Goal: Task Accomplishment & Management: Use online tool/utility

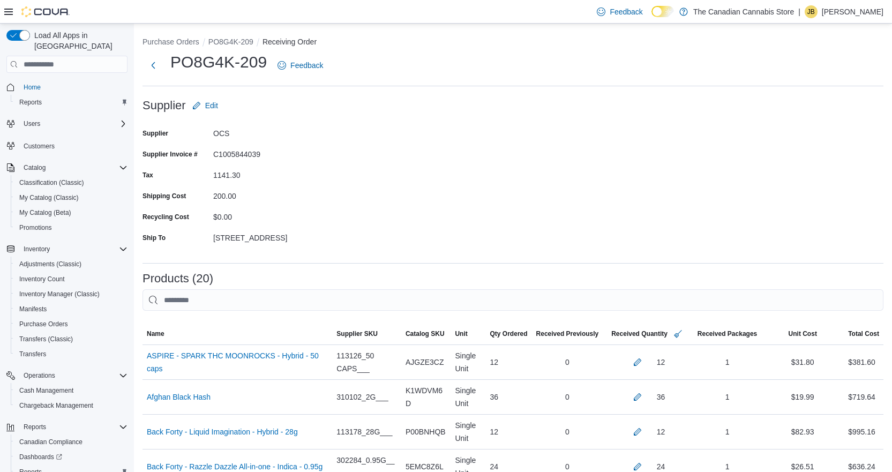
drag, startPoint x: 0, startPoint y: 0, endPoint x: 852, endPoint y: 383, distance: 934.1
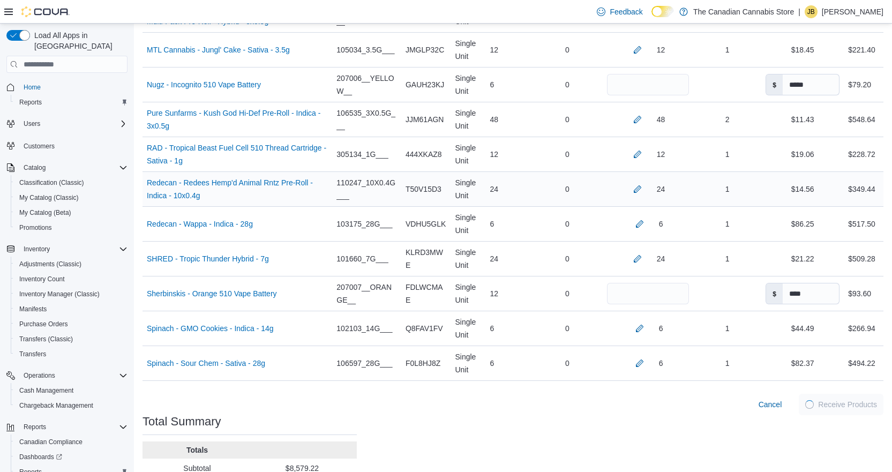
scroll to position [740, 0]
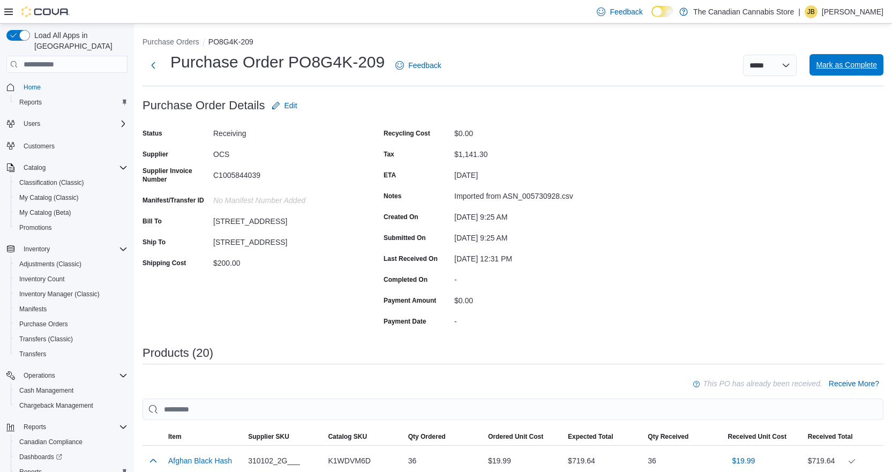
click at [847, 70] on span "Mark as Complete" at bounding box center [846, 64] width 61 height 21
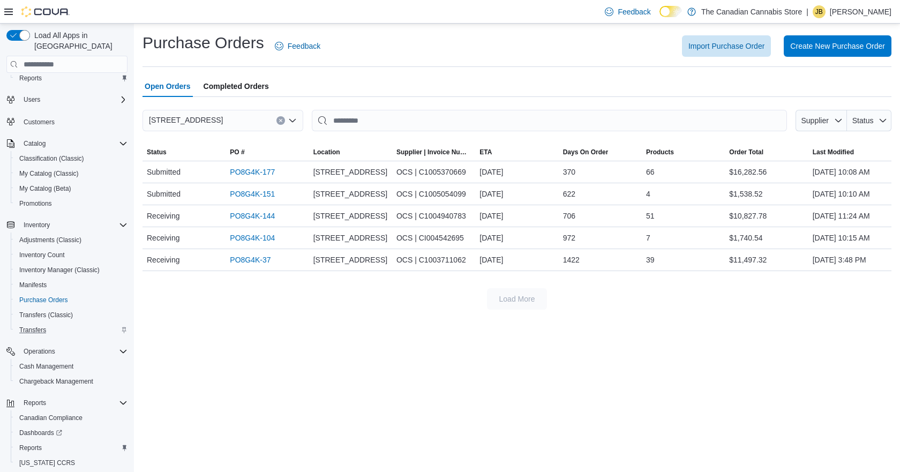
scroll to position [49, 0]
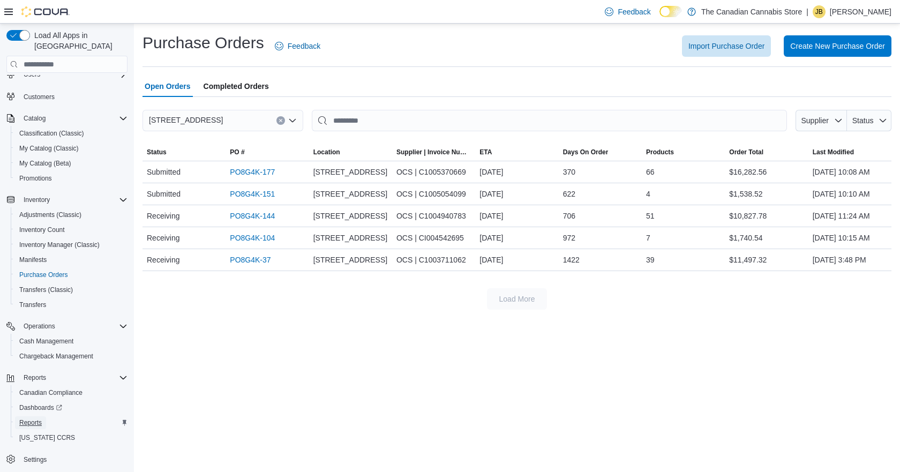
click at [29, 418] on span "Reports" at bounding box center [30, 422] width 22 height 9
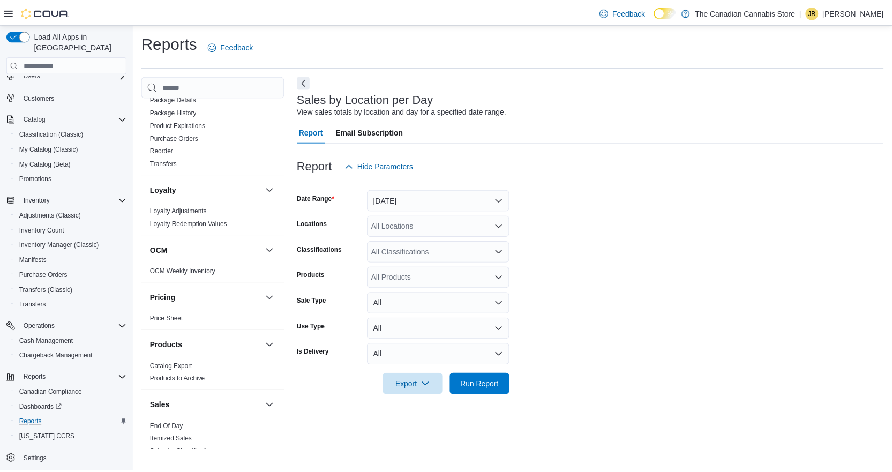
scroll to position [589, 0]
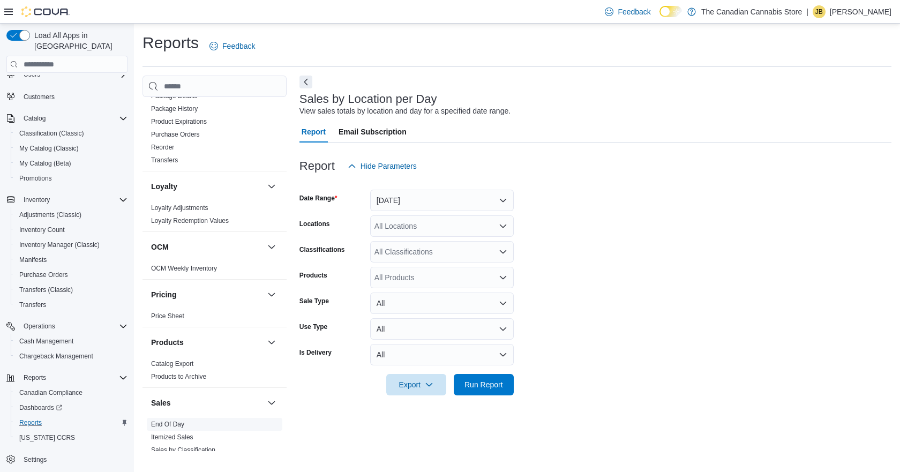
click at [157, 420] on link "End Of Day" at bounding box center [167, 423] width 33 height 7
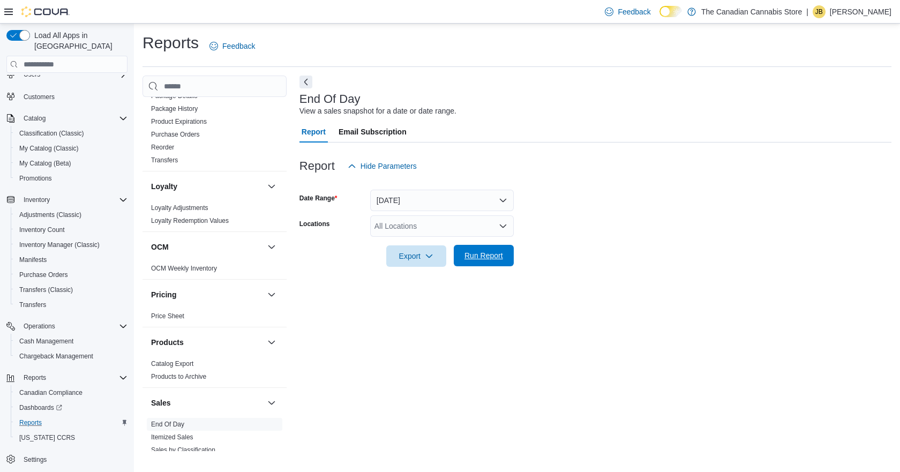
click at [487, 257] on span "Run Report" at bounding box center [483, 255] width 39 height 11
